Goal: Task Accomplishment & Management: Complete application form

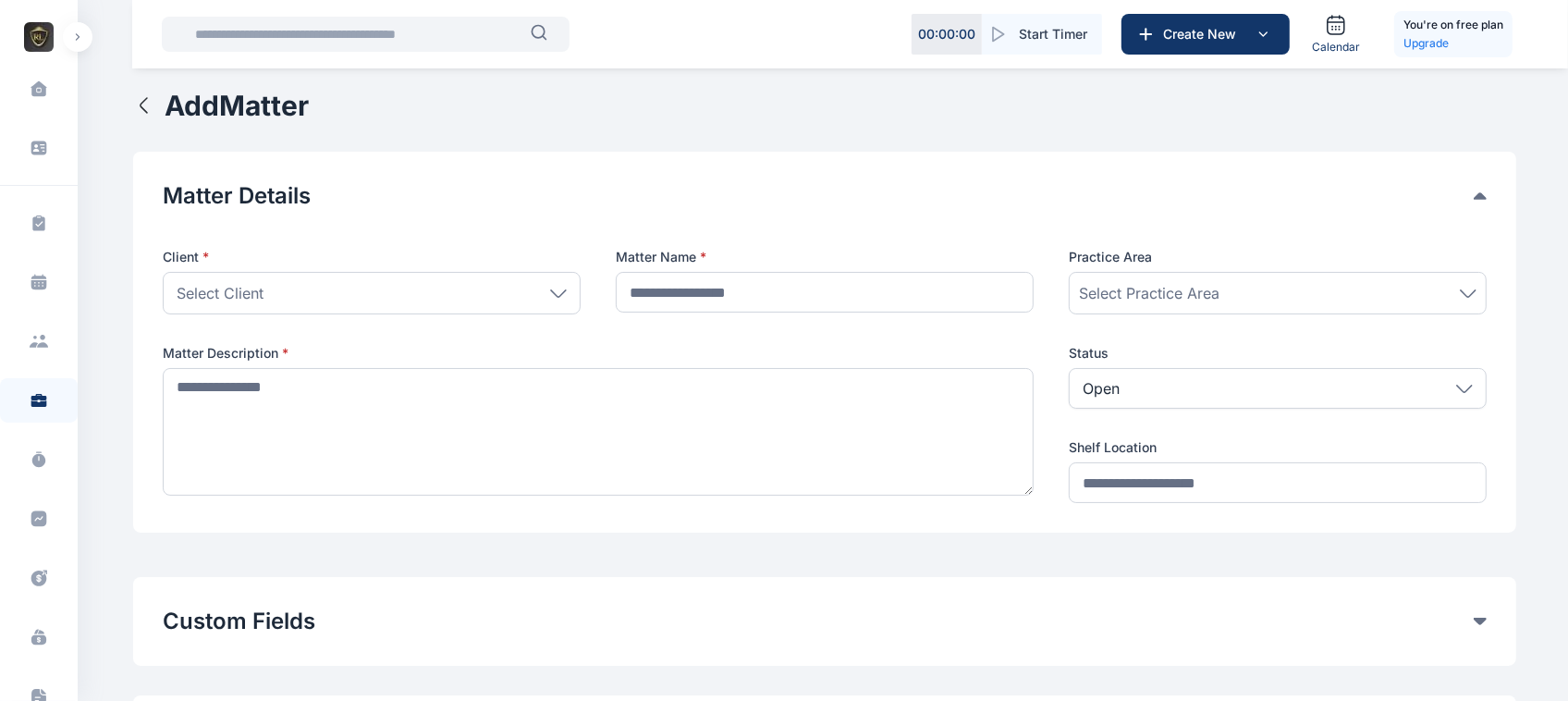
click at [1214, 295] on span "Select Practice Area" at bounding box center [1149, 293] width 141 height 22
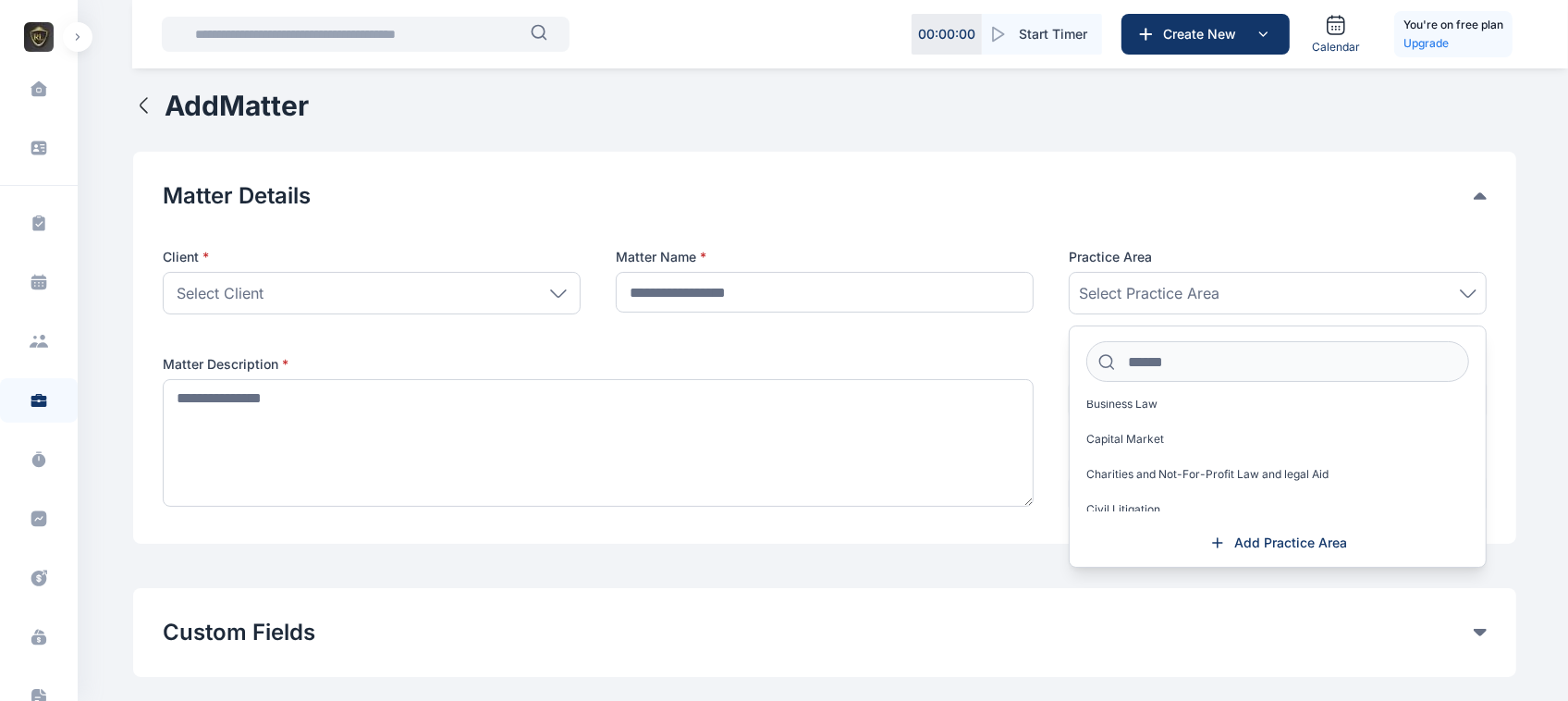
scroll to position [250, 0]
click at [150, 112] on icon "button" at bounding box center [144, 105] width 22 height 22
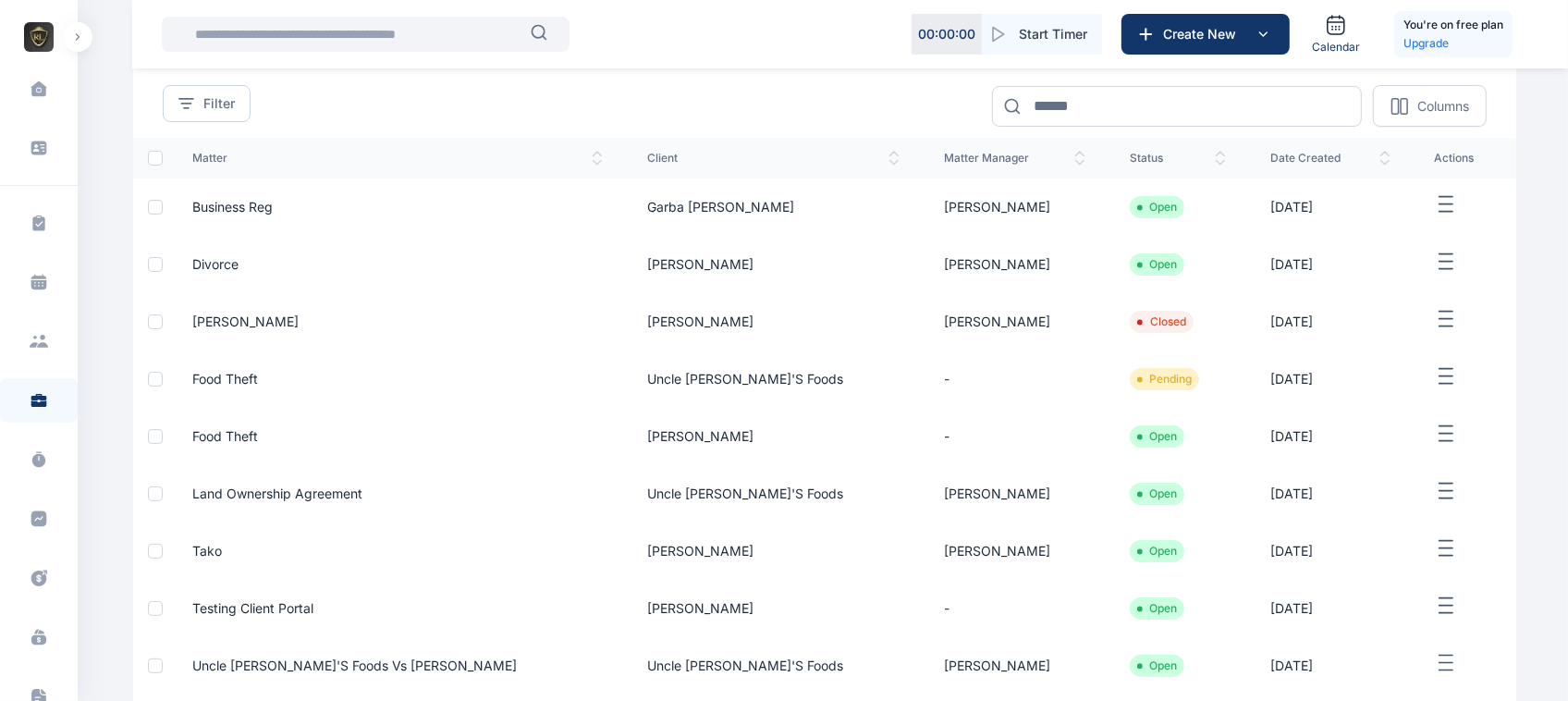
scroll to position [81, 0]
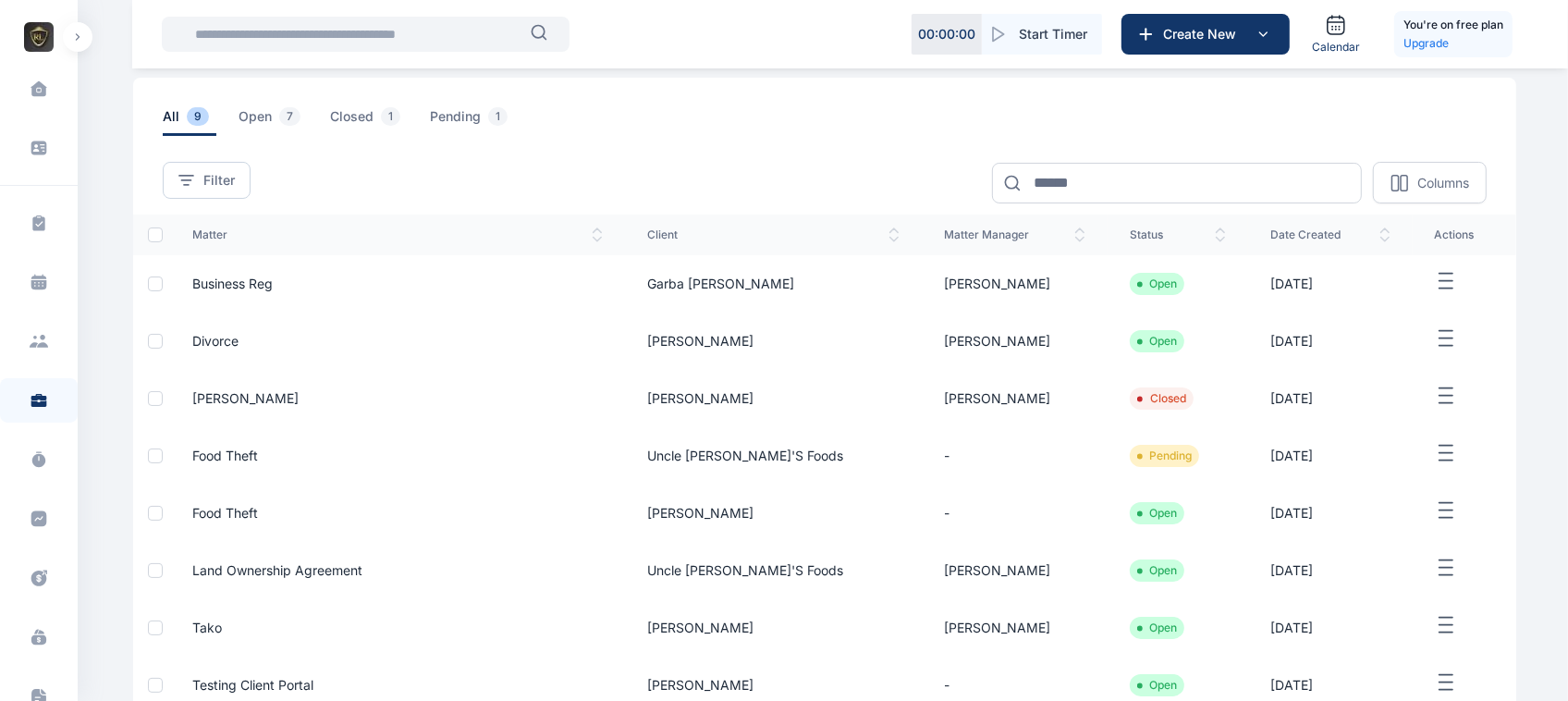
click at [1435, 287] on icon "button" at bounding box center [1445, 282] width 22 height 23
click at [1431, 308] on div "Edit" at bounding box center [1420, 302] width 122 height 42
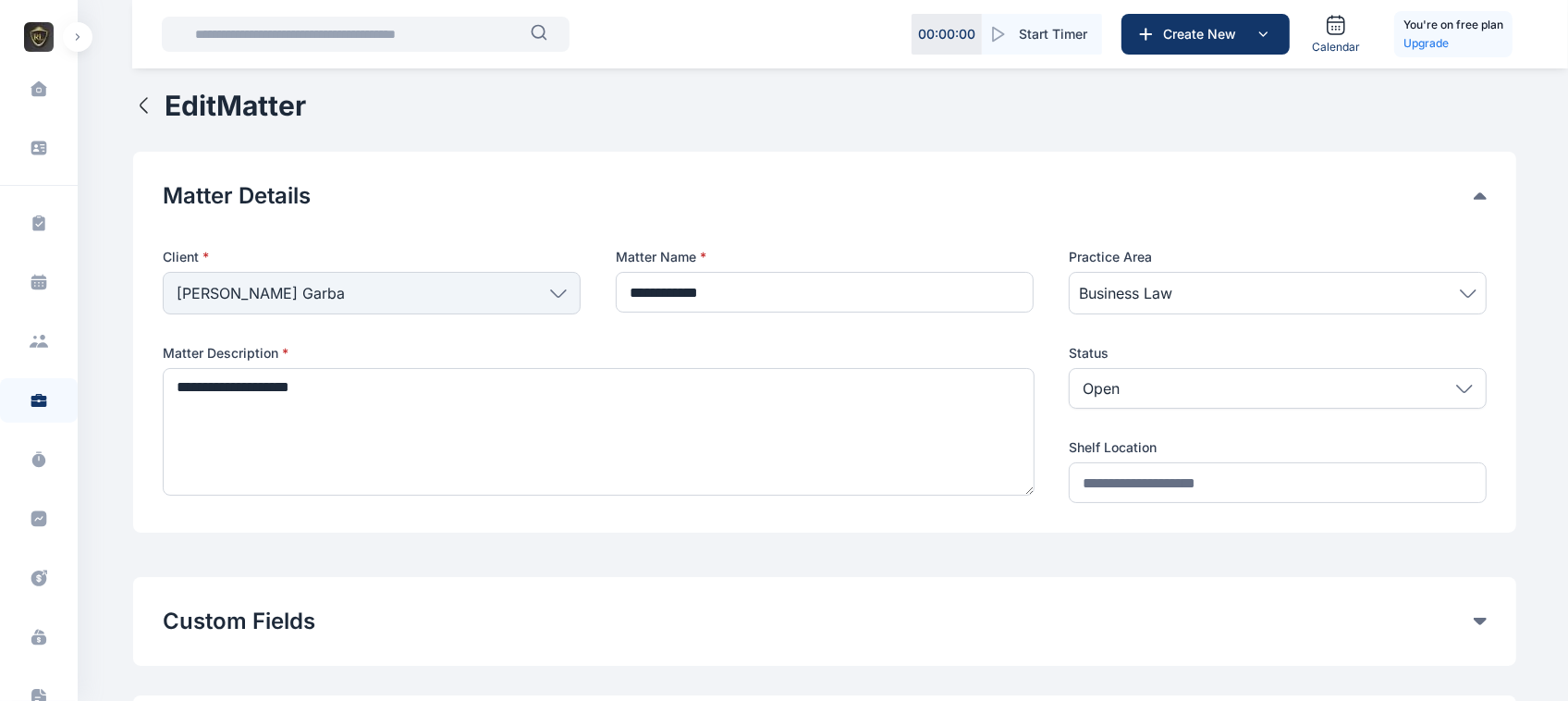
click at [1217, 311] on div "Business Law" at bounding box center [1277, 293] width 418 height 42
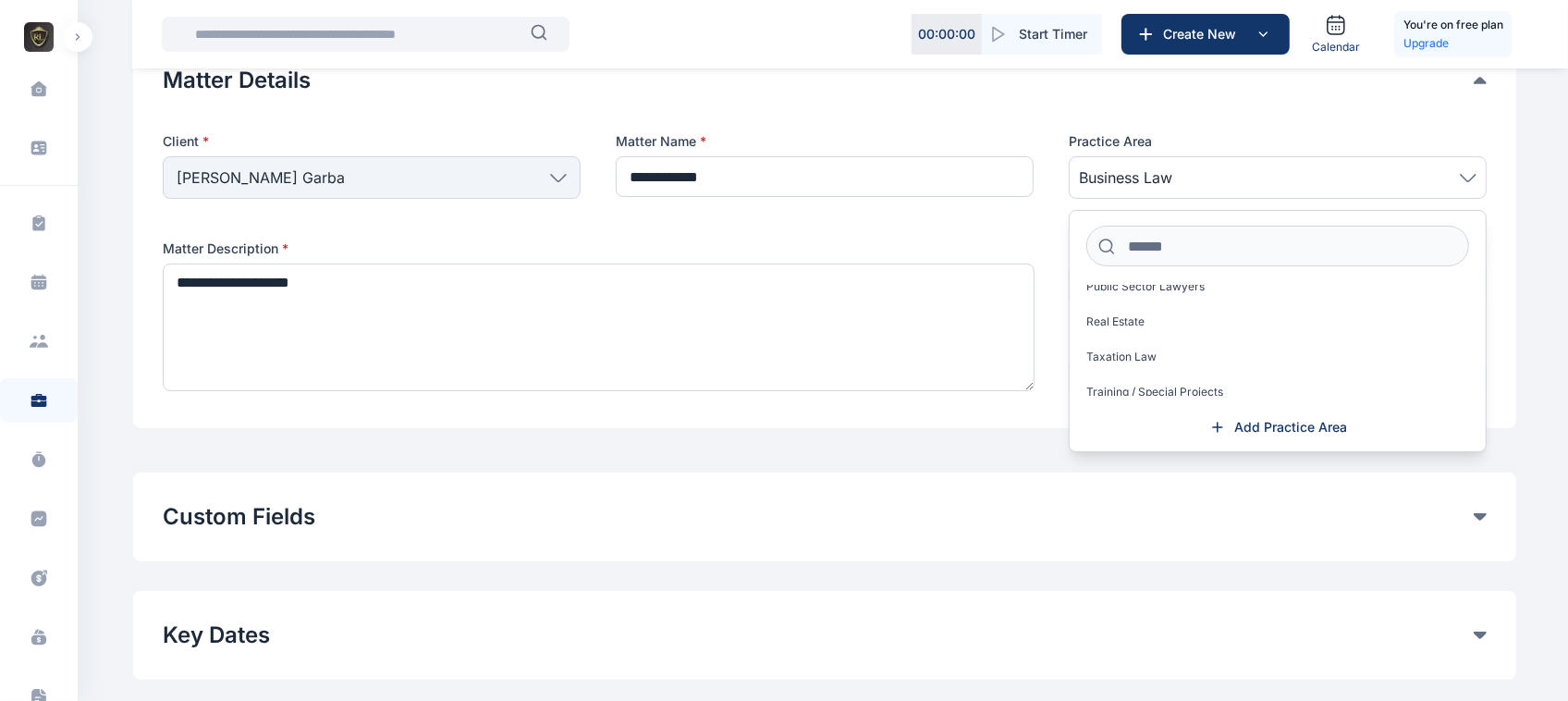
scroll to position [1443, 0]
click at [81, 38] on button "button" at bounding box center [77, 37] width 30 height 30
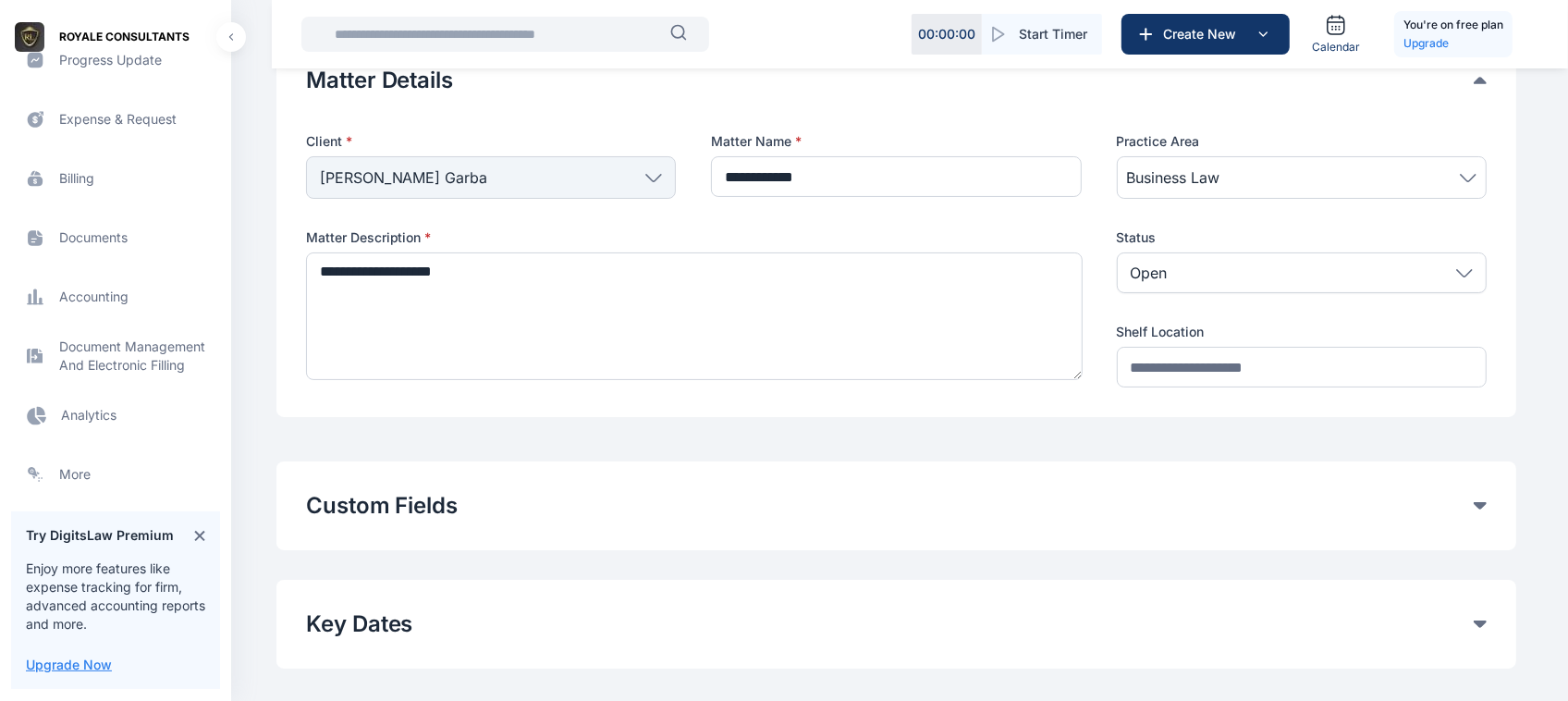
scroll to position [463, 0]
click at [99, 414] on span "Analytics Analytics Analytics" at bounding box center [115, 411] width 209 height 44
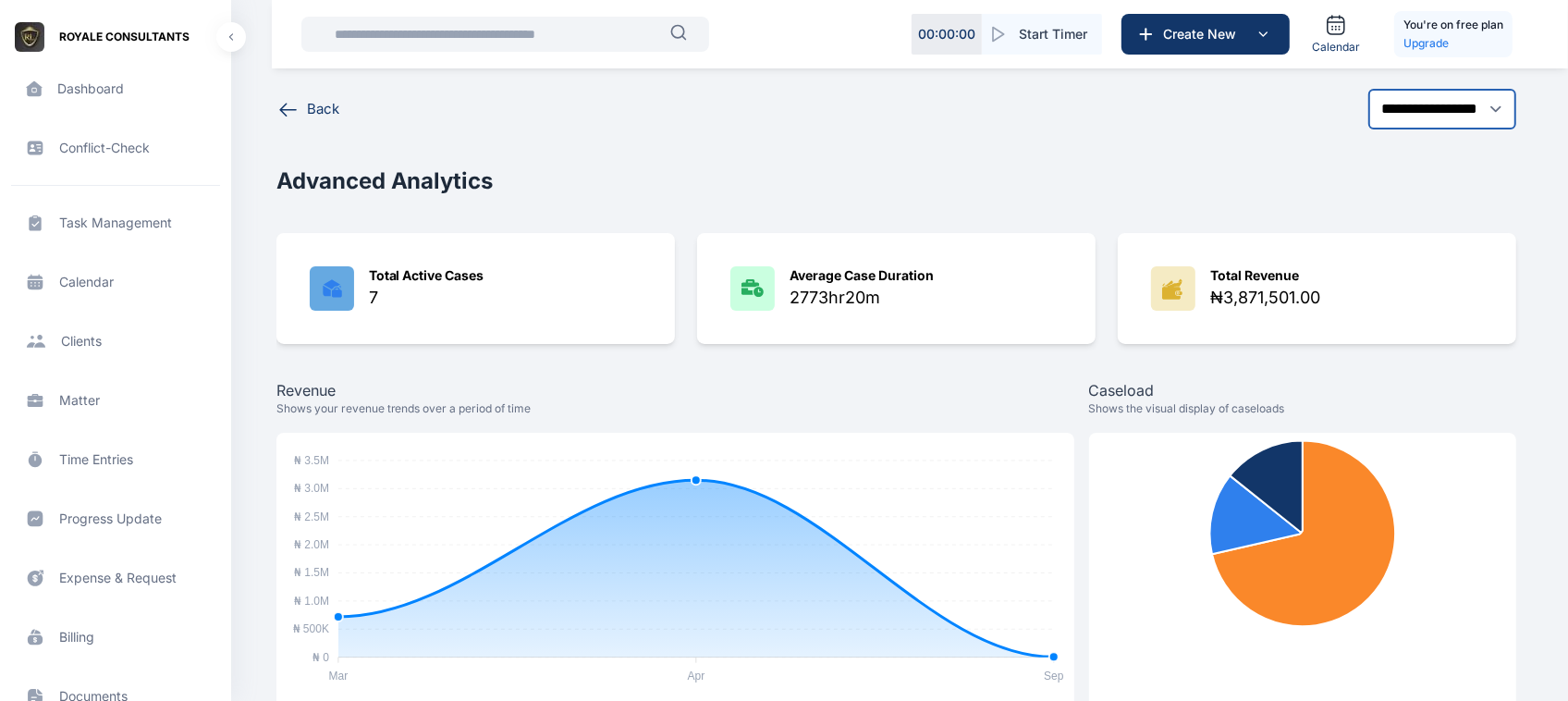
click at [1467, 101] on select "**********" at bounding box center [1442, 109] width 148 height 41
click at [90, 395] on span "Matter matter matter" at bounding box center [115, 401] width 209 height 44
click at [80, 398] on span "Matter matter matter" at bounding box center [115, 401] width 209 height 44
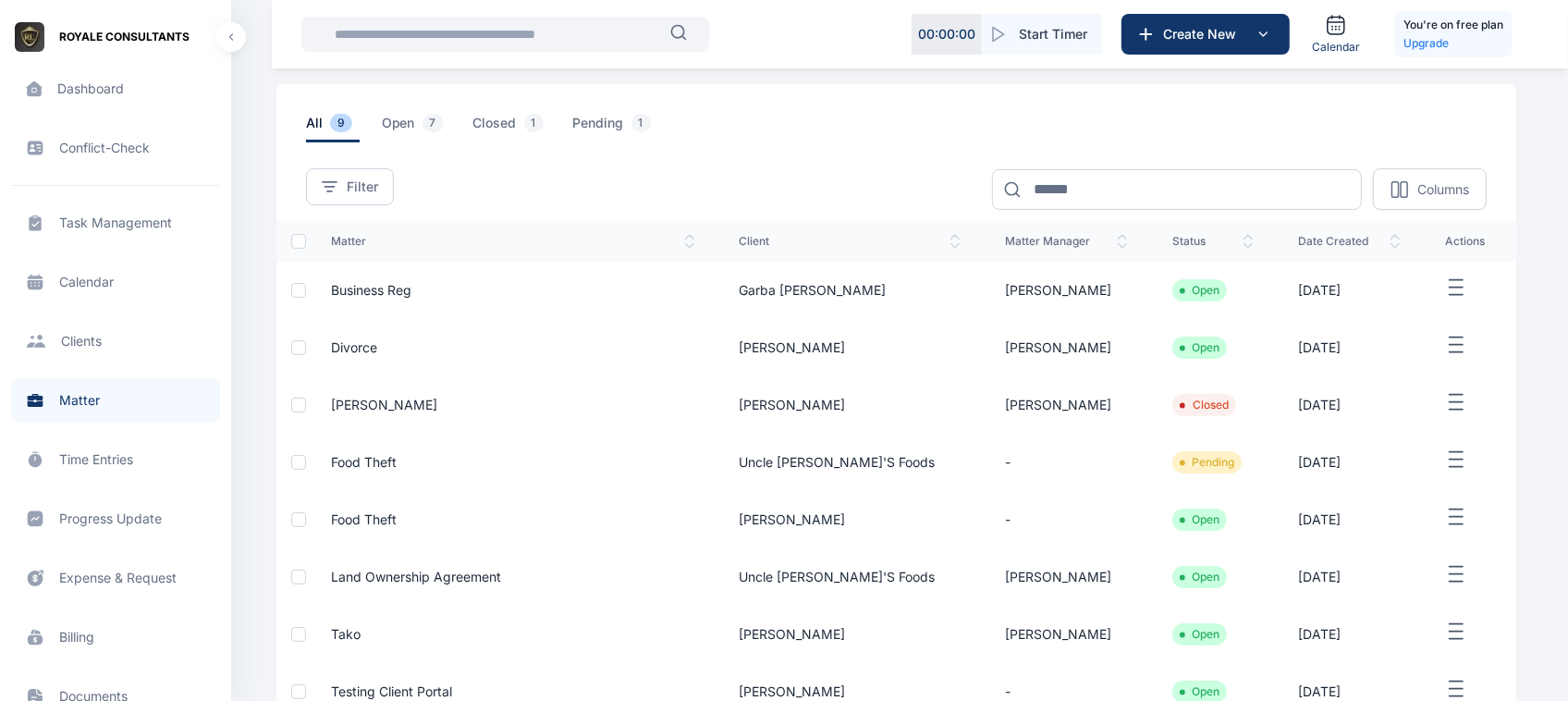
scroll to position [96, 0]
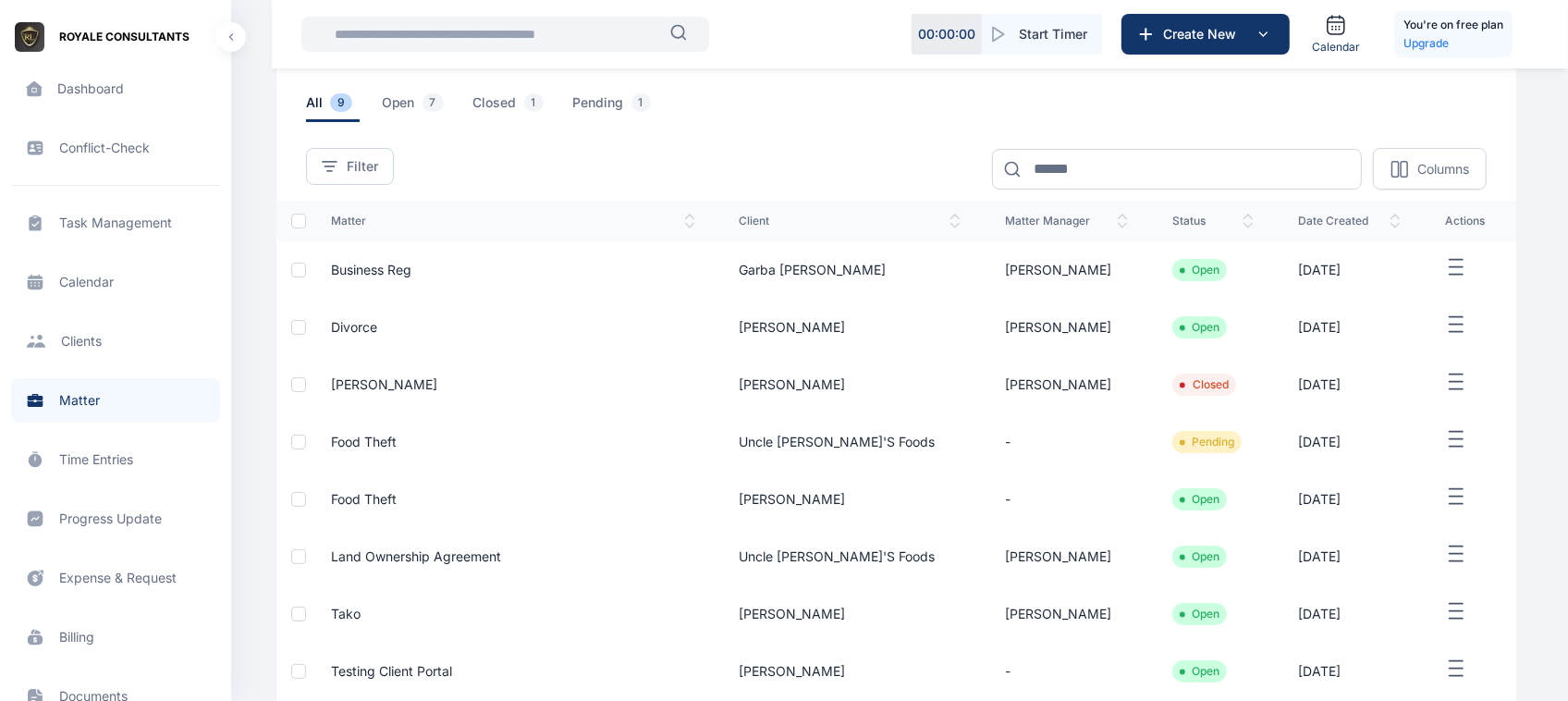
click at [1449, 274] on line "button" at bounding box center [1455, 274] width 13 height 0
click at [1417, 296] on span "Edit" at bounding box center [1415, 288] width 23 height 18
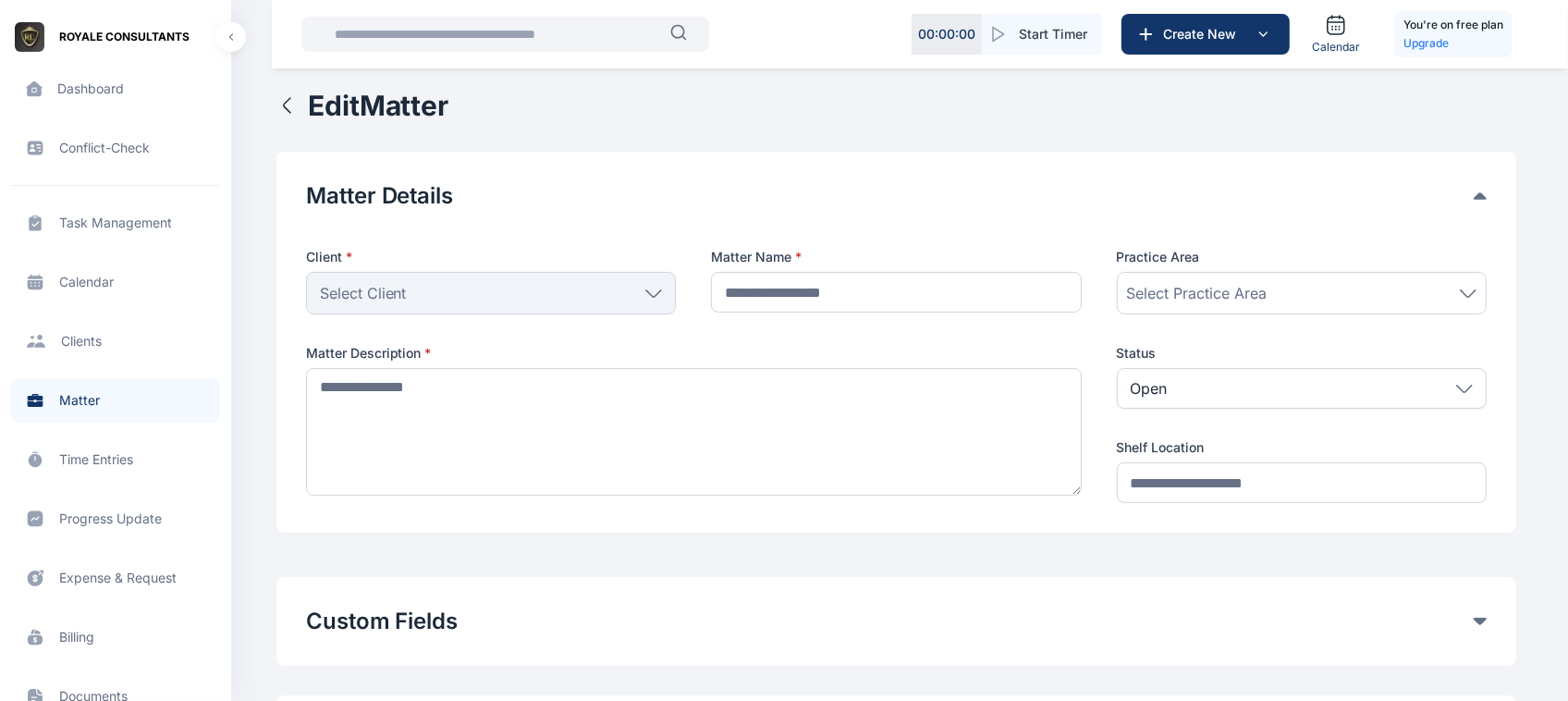
click at [1411, 290] on div "Select Practice Area" at bounding box center [1302, 293] width 350 height 22
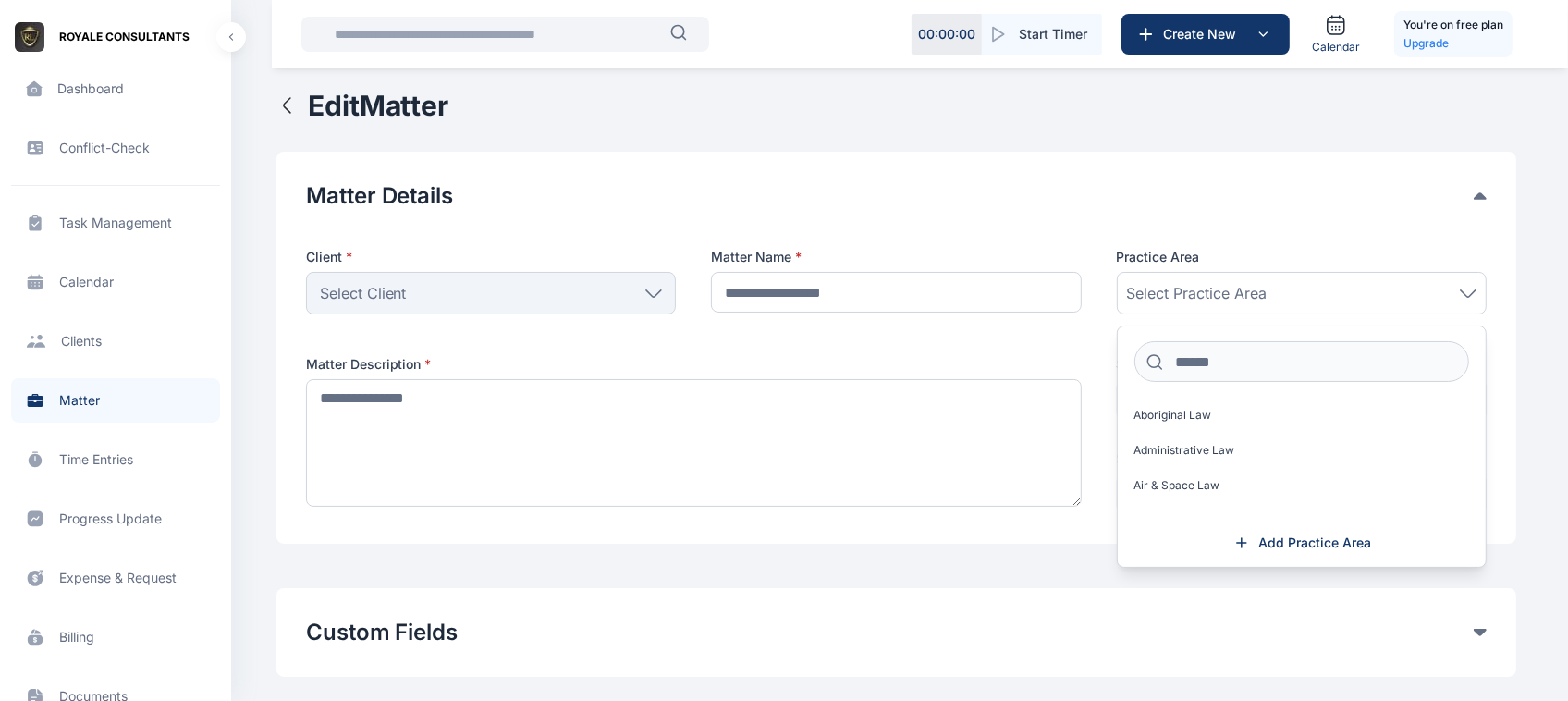
type input "**********"
type textarea "**********"
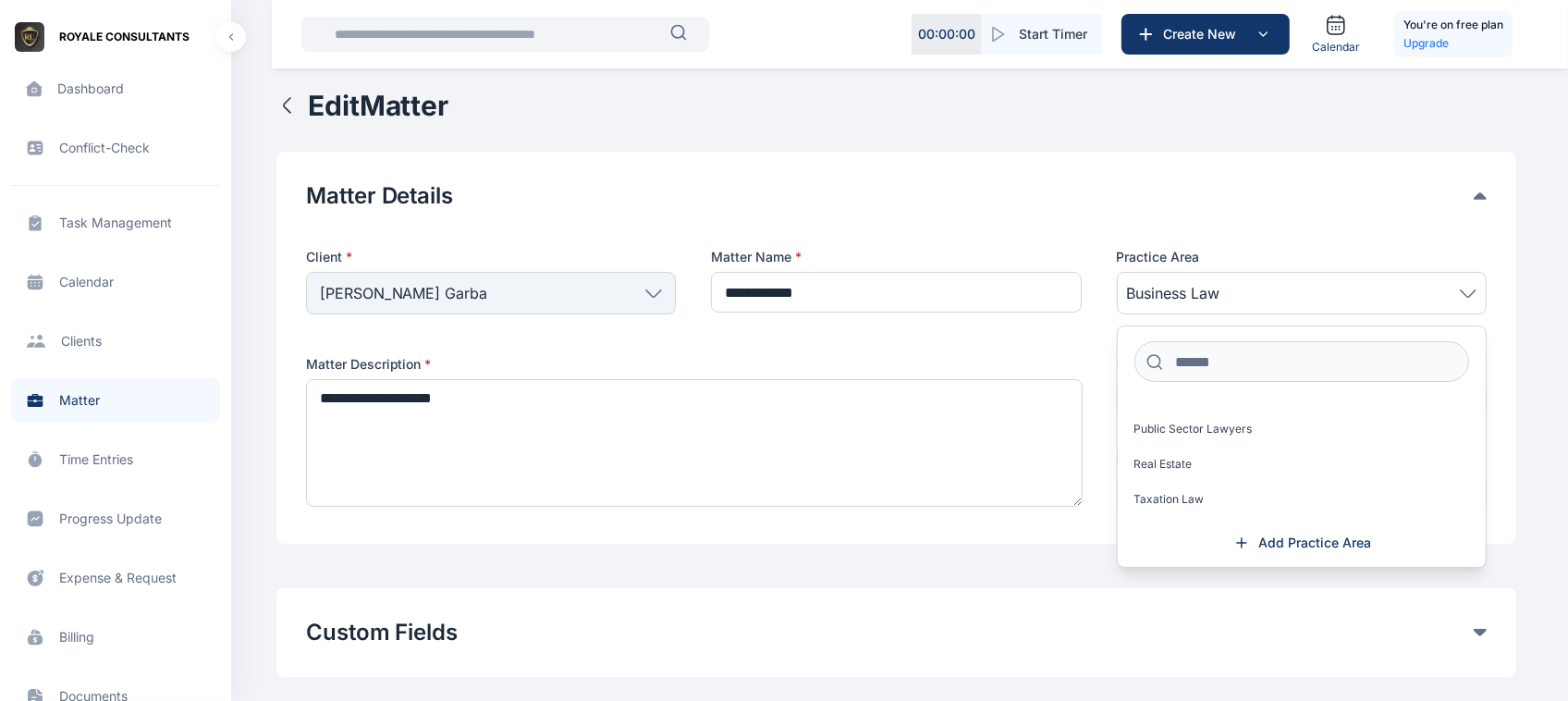
scroll to position [1444, 0]
click at [918, 228] on div at bounding box center [896, 225] width 1181 height 30
